Goal: Task Accomplishment & Management: Manage account settings

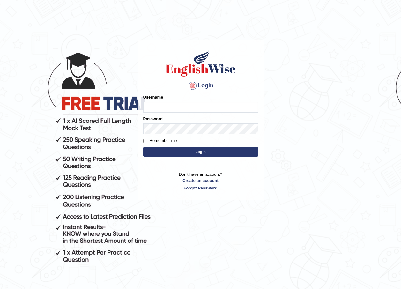
click at [197, 110] on input "Username" at bounding box center [200, 107] width 115 height 11
type input "vivekperumal_parramatta"
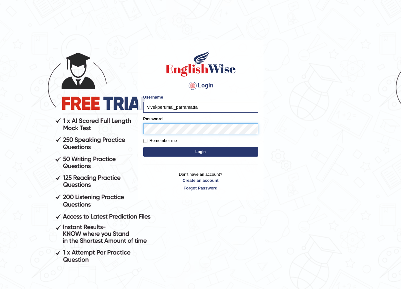
click at [143, 147] on button "Login" at bounding box center [200, 152] width 115 height 10
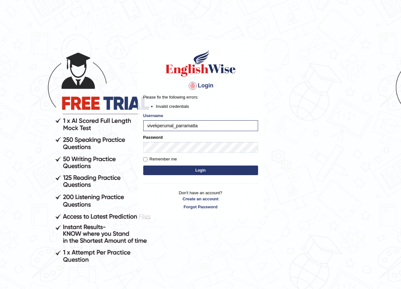
click at [201, 172] on button "Login" at bounding box center [200, 171] width 115 height 10
click at [200, 206] on link "Forgot Password" at bounding box center [200, 207] width 115 height 6
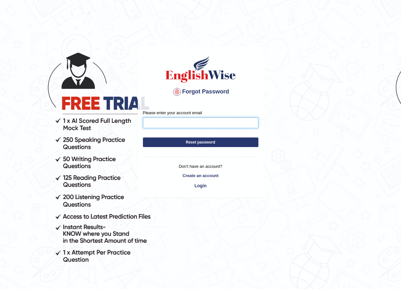
click at [201, 122] on input "Please enter your account email" at bounding box center [201, 122] width 116 height 11
type input "vivekperumal0605@gmail.com"
click at [204, 139] on button "Reset password" at bounding box center [201, 143] width 116 height 10
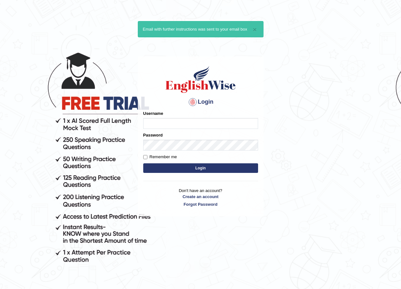
click at [205, 122] on input "Username" at bounding box center [200, 123] width 115 height 11
type input "vivekperumal_parramatta"
click at [203, 205] on link "Forgot Password" at bounding box center [200, 204] width 115 height 6
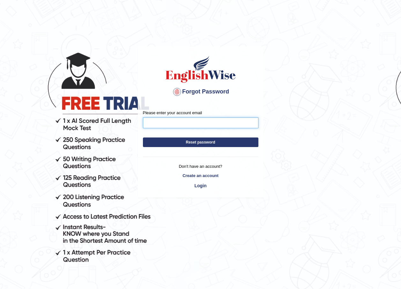
click at [203, 123] on input "Please enter your account email" at bounding box center [201, 122] width 116 height 11
type input "vivekperumal0605@gmail.com"
click at [205, 134] on form "Please enter your account email vivekperumal0605@gmail.com Reset password" at bounding box center [201, 130] width 116 height 41
click at [201, 142] on button "Reset password" at bounding box center [201, 143] width 116 height 10
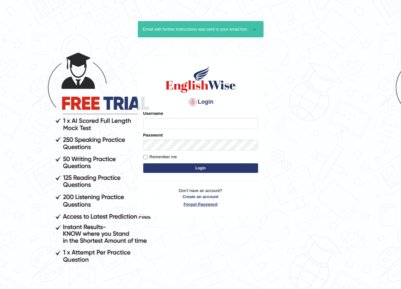
click at [210, 206] on link "Forgot Password" at bounding box center [200, 204] width 115 height 6
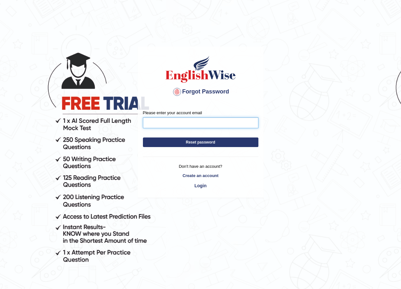
click at [232, 122] on input "Please enter your account email" at bounding box center [201, 122] width 116 height 11
type input "vivekperumal0605@gmail.com"
click at [183, 142] on button "Reset password" at bounding box center [201, 143] width 116 height 10
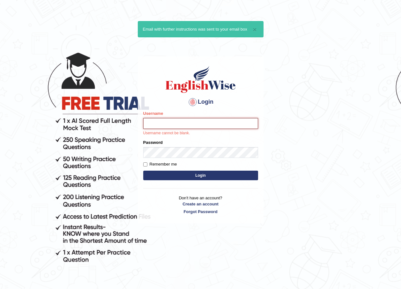
click at [202, 125] on input "Username" at bounding box center [200, 123] width 115 height 11
